Goal: Check status: Verify the current state of an ongoing process or item

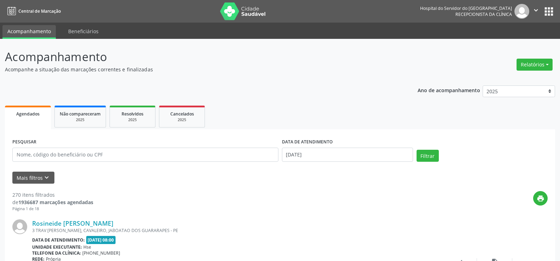
select select "9"
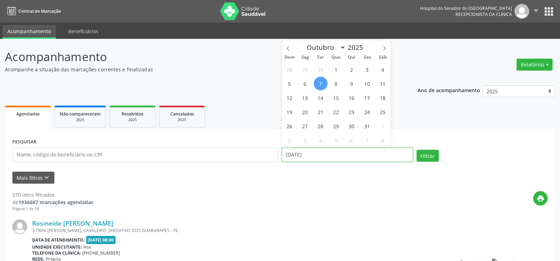
click at [330, 155] on input "[DATE]" at bounding box center [347, 155] width 131 height 14
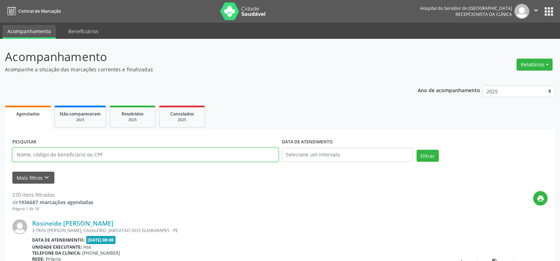
click at [52, 154] on input "text" at bounding box center [145, 155] width 266 height 14
paste input "DEJINA [PERSON_NAME]"
type input "DEJINA [PERSON_NAME]"
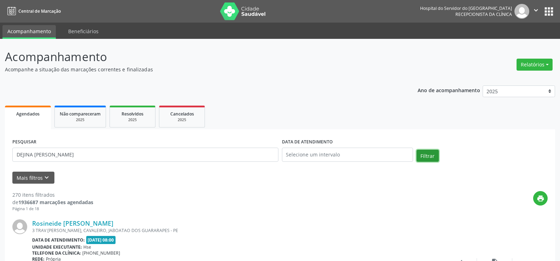
drag, startPoint x: 422, startPoint y: 153, endPoint x: 419, endPoint y: 151, distance: 3.8
click at [422, 153] on button "Filtrar" at bounding box center [428, 156] width 22 height 12
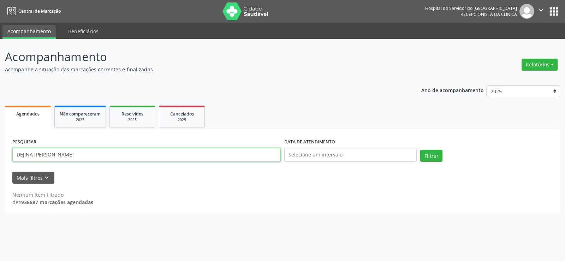
drag, startPoint x: 92, startPoint y: 152, endPoint x: 0, endPoint y: 149, distance: 92.3
click at [0, 149] on div "Acompanhamento Acompanhe a situação das marcações correntes e finalizadas Relat…" at bounding box center [282, 150] width 565 height 222
drag, startPoint x: 95, startPoint y: 157, endPoint x: 0, endPoint y: 157, distance: 95.1
click at [0, 157] on div "Acompanhamento Acompanhe a situação das marcações correntes e finalizadas Relat…" at bounding box center [282, 150] width 565 height 222
